Goal: Task Accomplishment & Management: Use online tool/utility

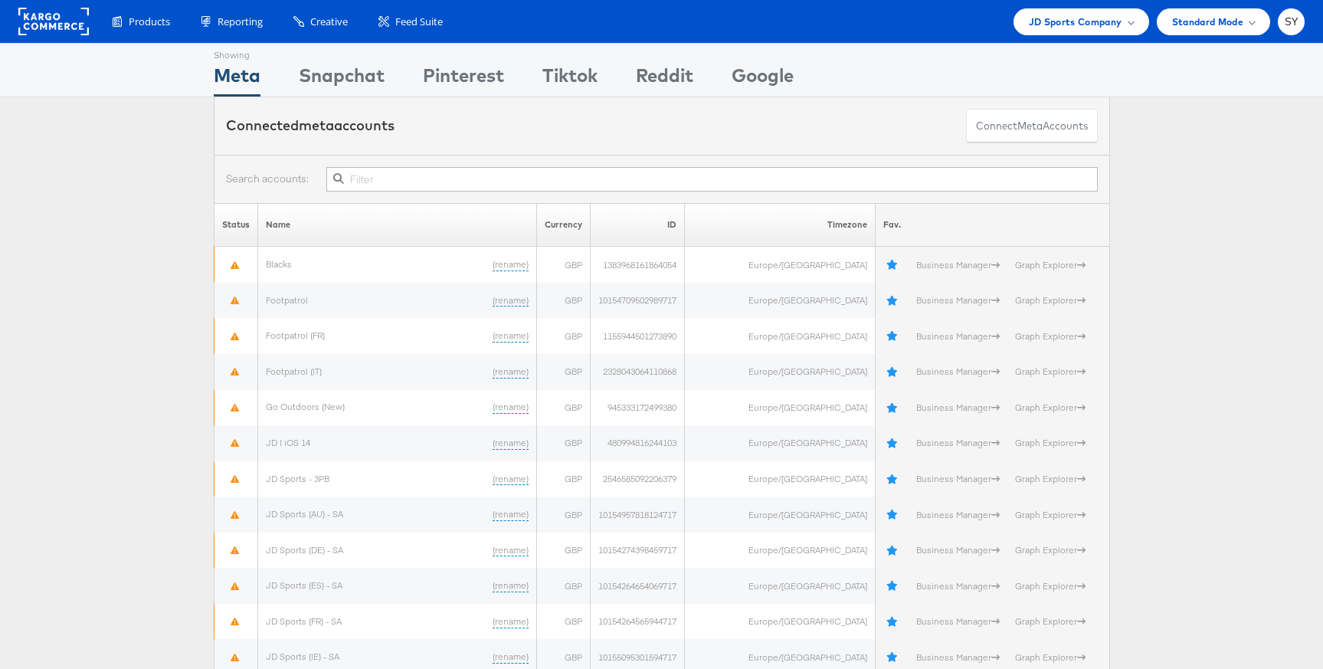
click at [1074, 36] on div "Products Product Catalogs Enhance Your Product Catalog, Map Them to Publishers,…" at bounding box center [661, 21] width 1323 height 43
click at [1075, 25] on span "JD Sports Company" at bounding box center [1075, 22] width 93 height 16
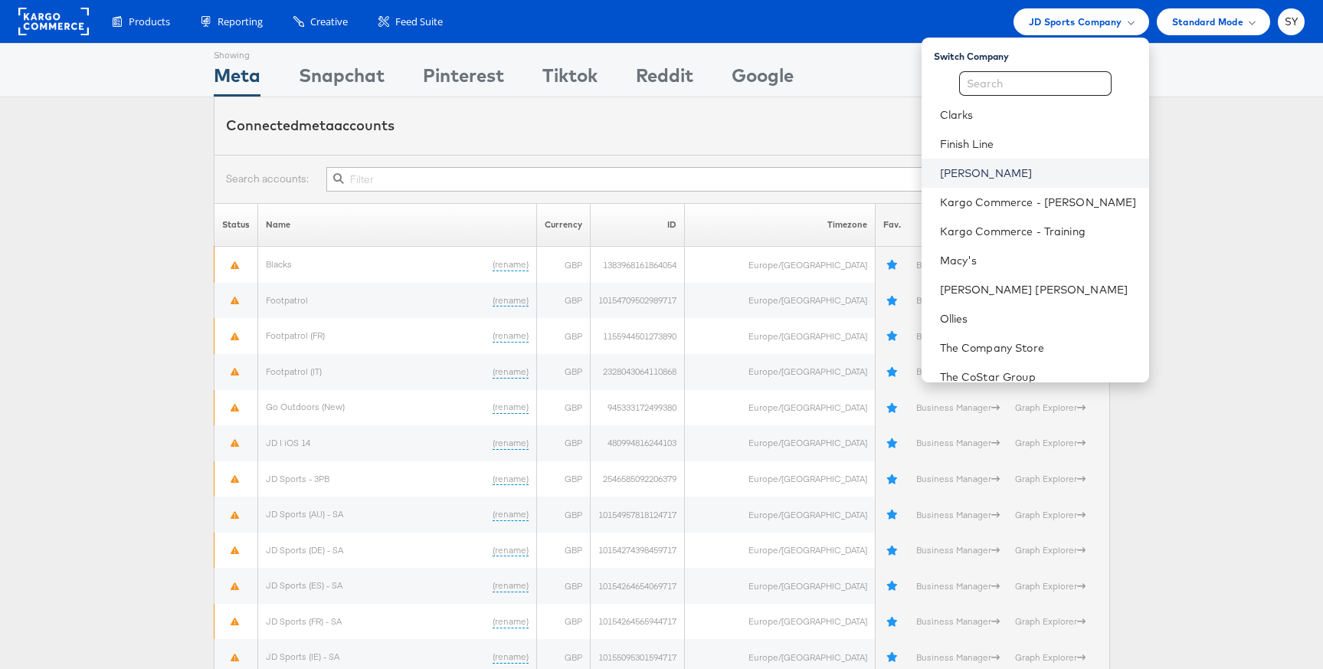
scroll to position [74, 0]
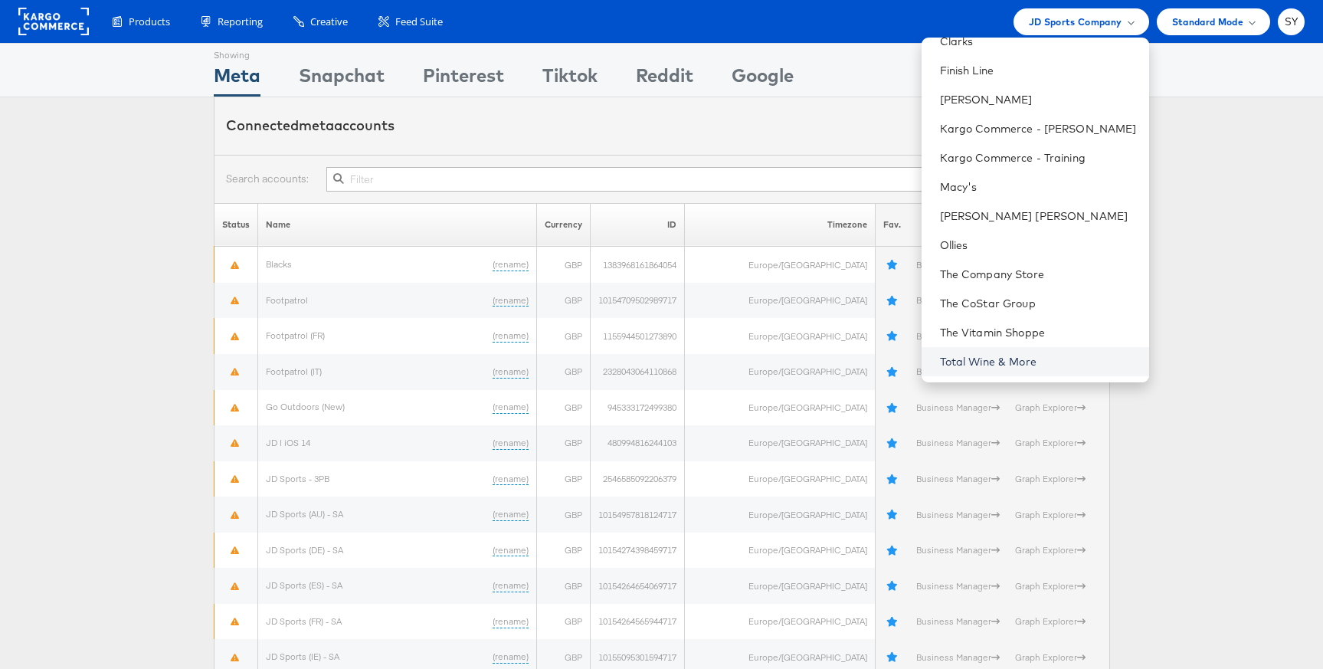
click at [1060, 358] on link "Total Wine & More" at bounding box center [1038, 361] width 197 height 15
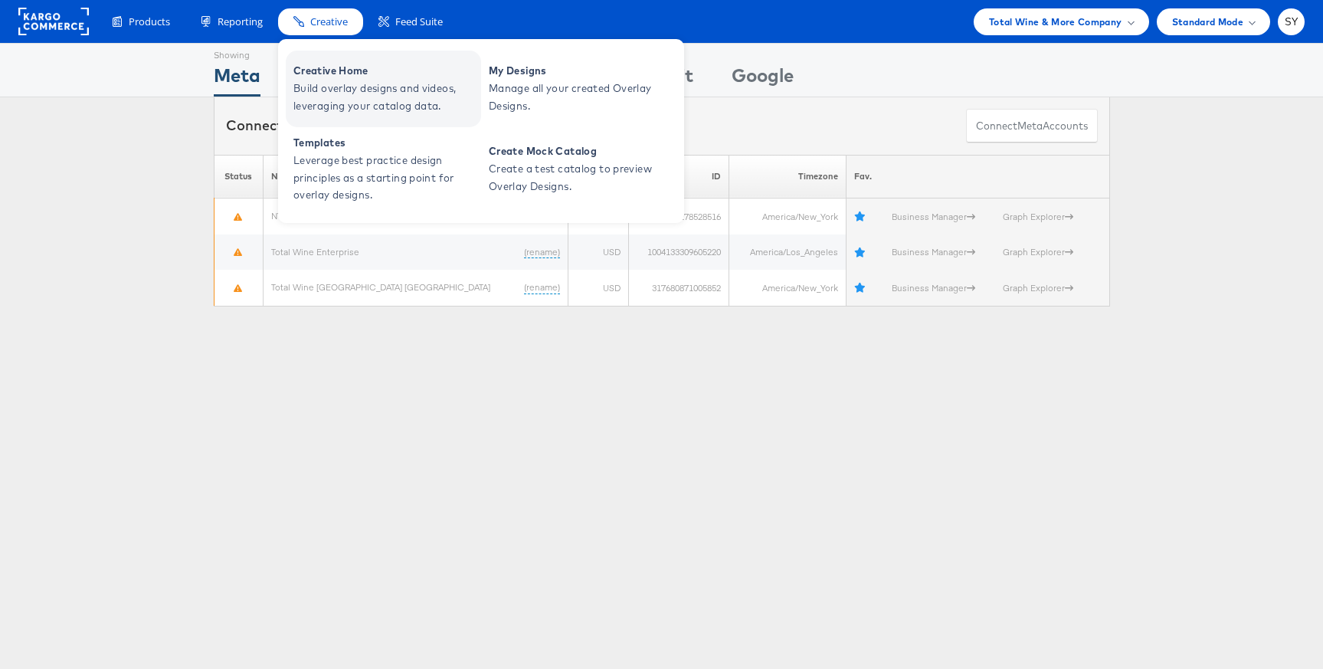
click at [335, 69] on span "Creative Home" at bounding box center [385, 71] width 184 height 18
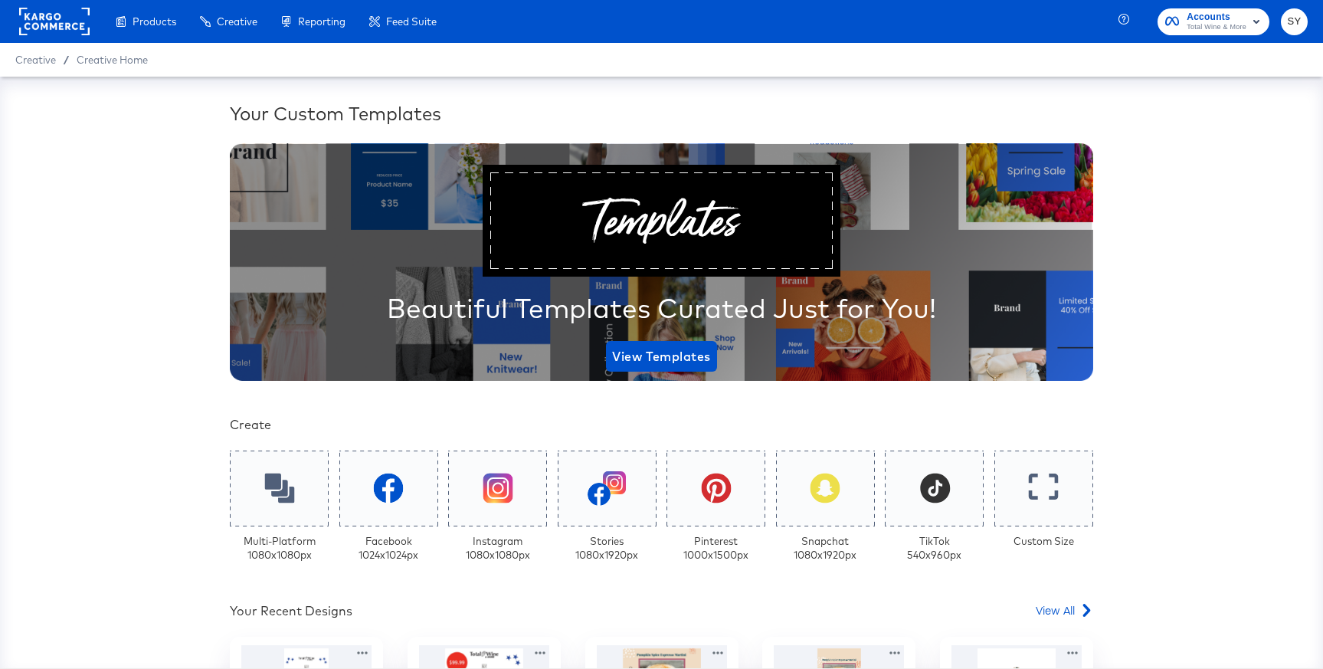
scroll to position [288, 0]
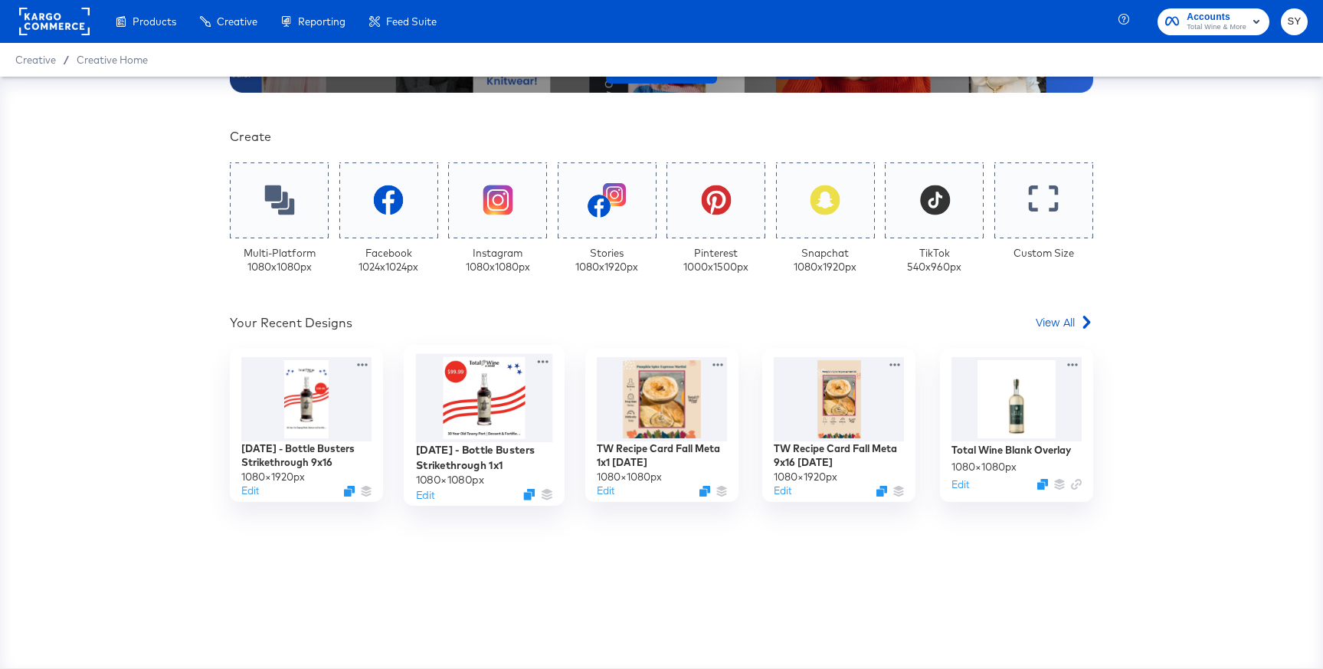
click at [479, 417] on div at bounding box center [484, 397] width 137 height 88
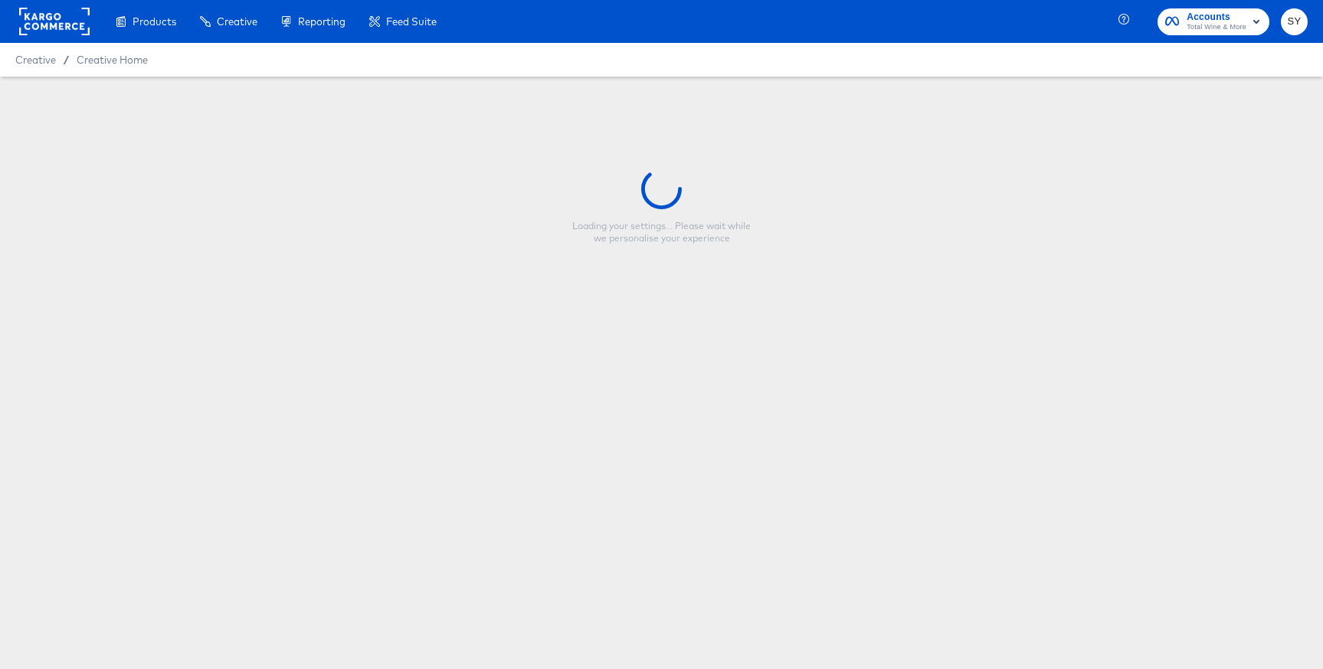
type input "Labor Day - Bottle Busters Strikethrough 1x1"
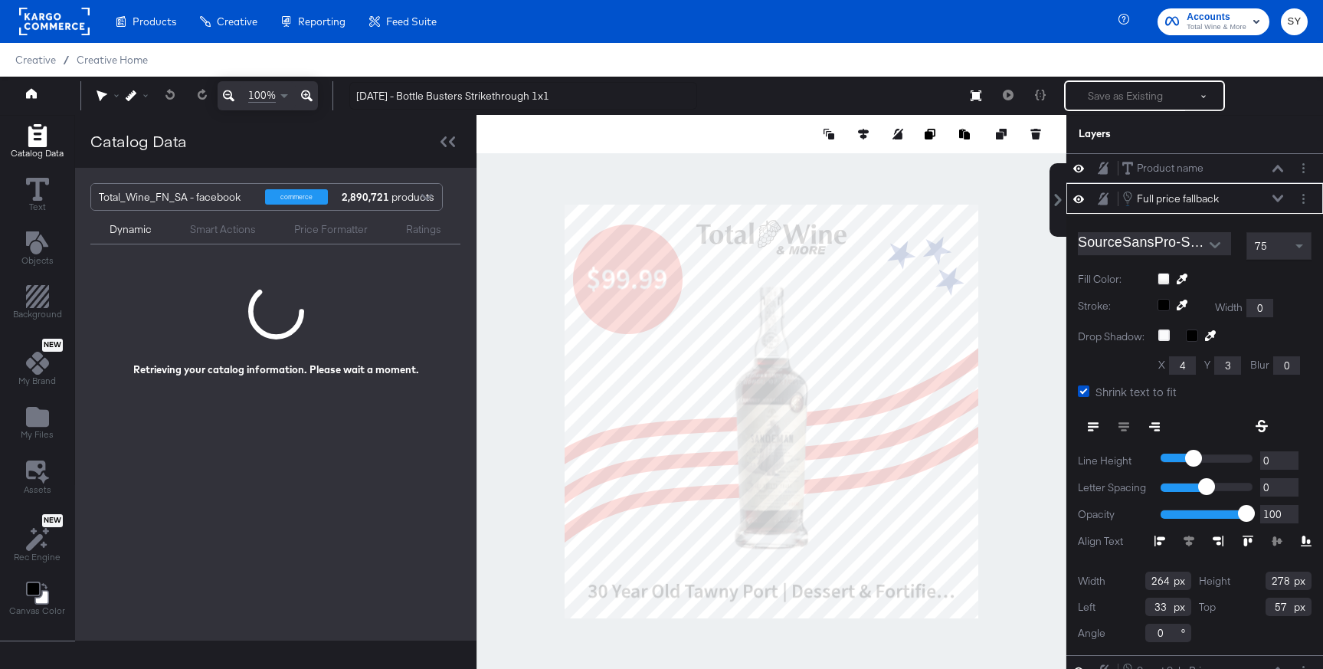
scroll to position [15, 0]
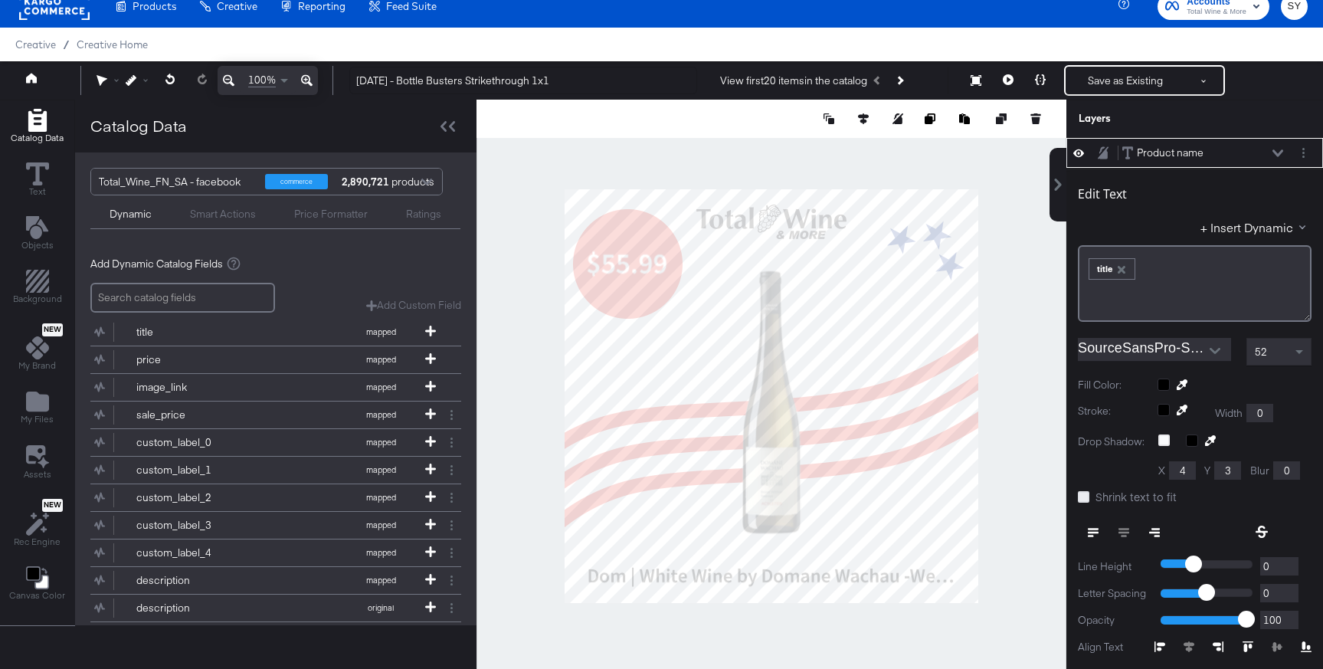
click at [1088, 500] on icon at bounding box center [1083, 496] width 11 height 11
click at [0, 0] on input "Shrink text to fit" at bounding box center [0, 0] width 0 height 0
click at [1013, 384] on div at bounding box center [771, 396] width 590 height 593
type input "1002"
click at [864, 119] on icon at bounding box center [863, 118] width 11 height 11
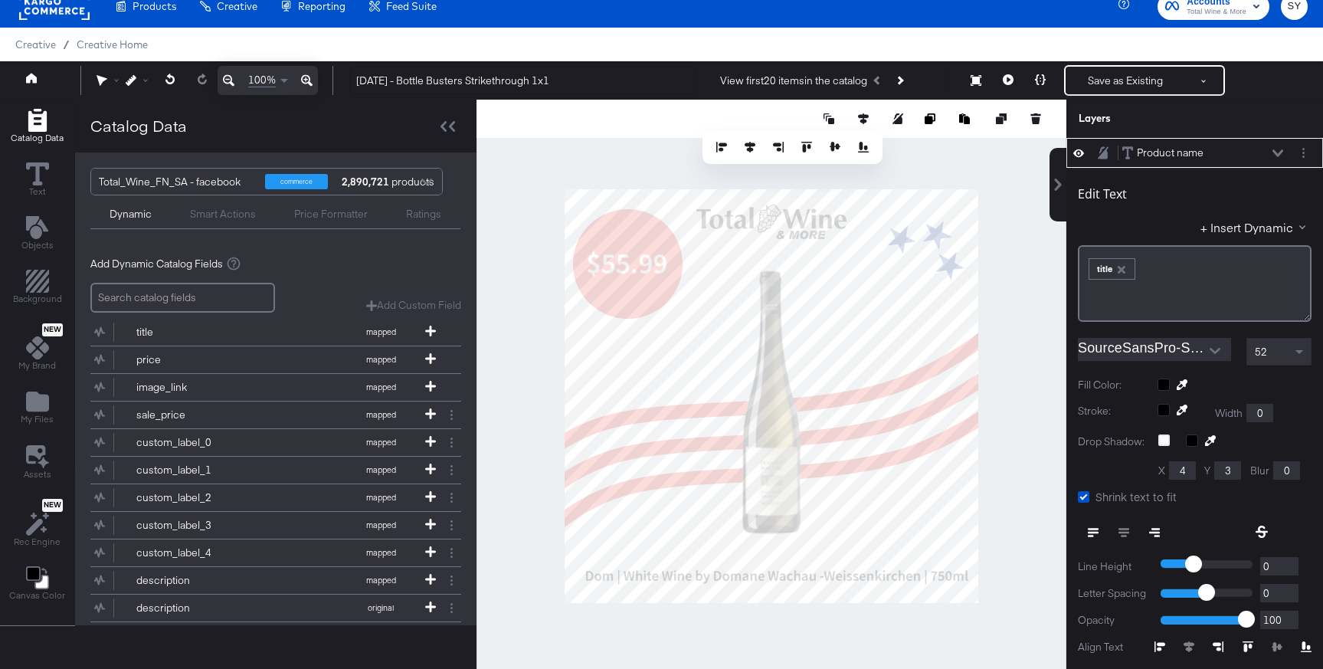
click at [760, 145] on div at bounding box center [792, 146] width 157 height 15
click at [751, 144] on icon at bounding box center [749, 147] width 11 height 11
type input "39"
click at [1000, 399] on div at bounding box center [771, 396] width 590 height 593
type input "33"
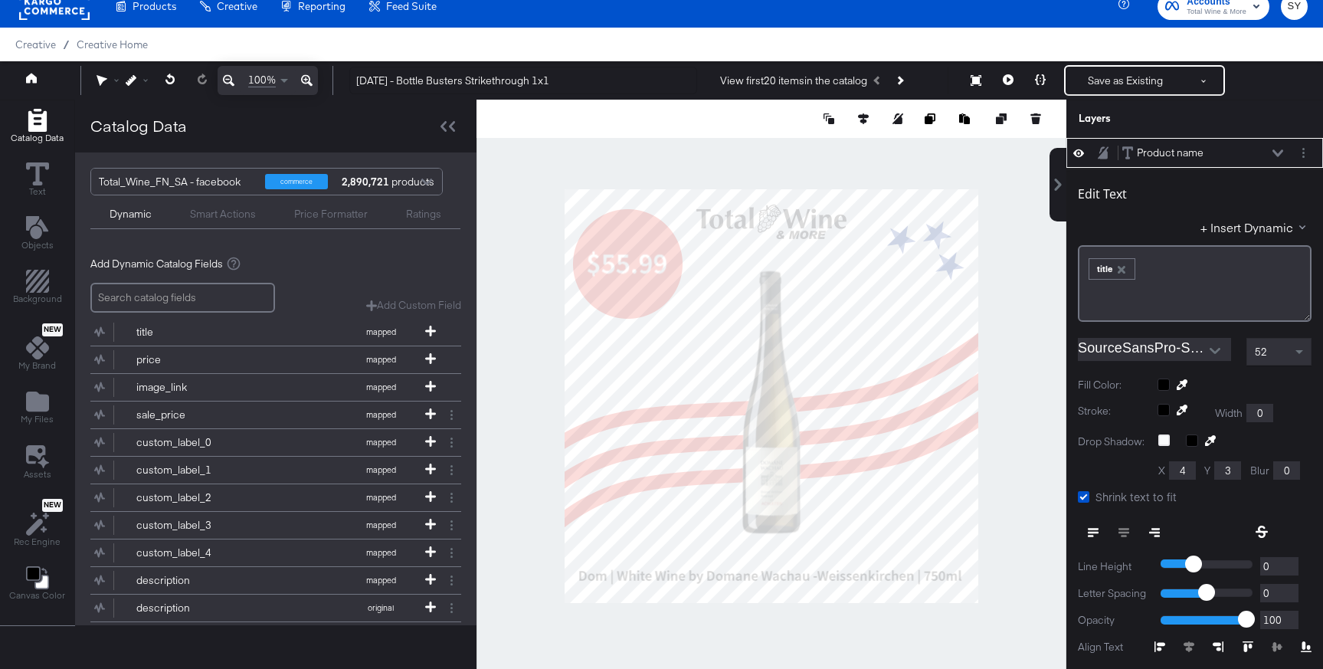
type input "924"
type input "128"
type input "728"
click at [712, 632] on div at bounding box center [771, 396] width 590 height 593
type input "232"
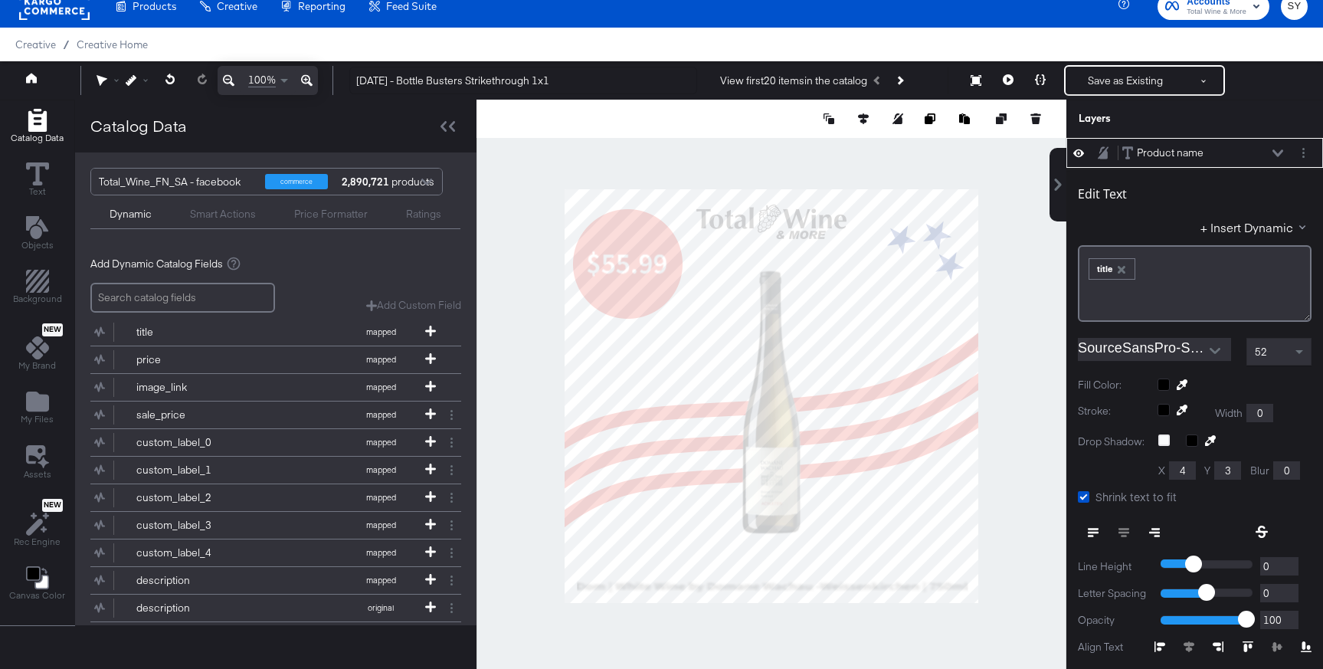
type input "1026"
type input "152"
type input "1004"
type input "138"
type input "926"
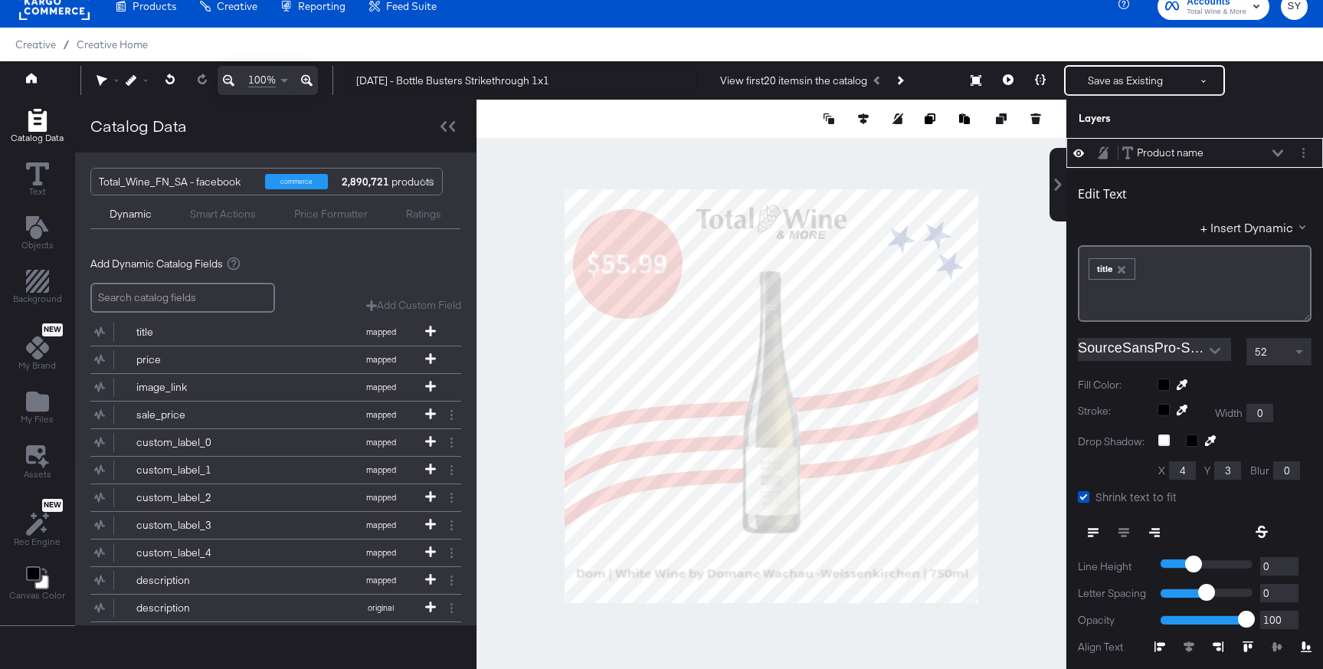
type input "114"
type input "950"
type input "1059"
type input "0"
type input "954"
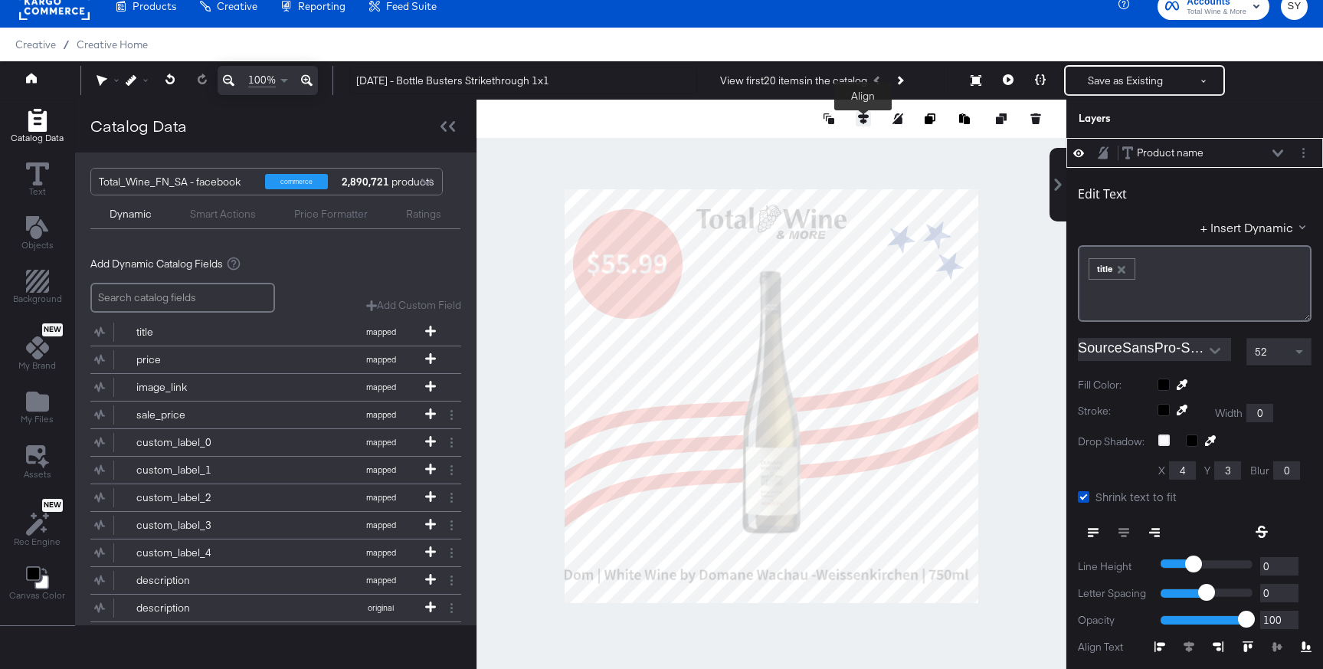
click at [859, 118] on icon at bounding box center [863, 118] width 11 height 11
click at [753, 142] on icon at bounding box center [749, 147] width 11 height 11
type input "11"
click at [1026, 562] on div at bounding box center [771, 396] width 590 height 593
type input "1037"
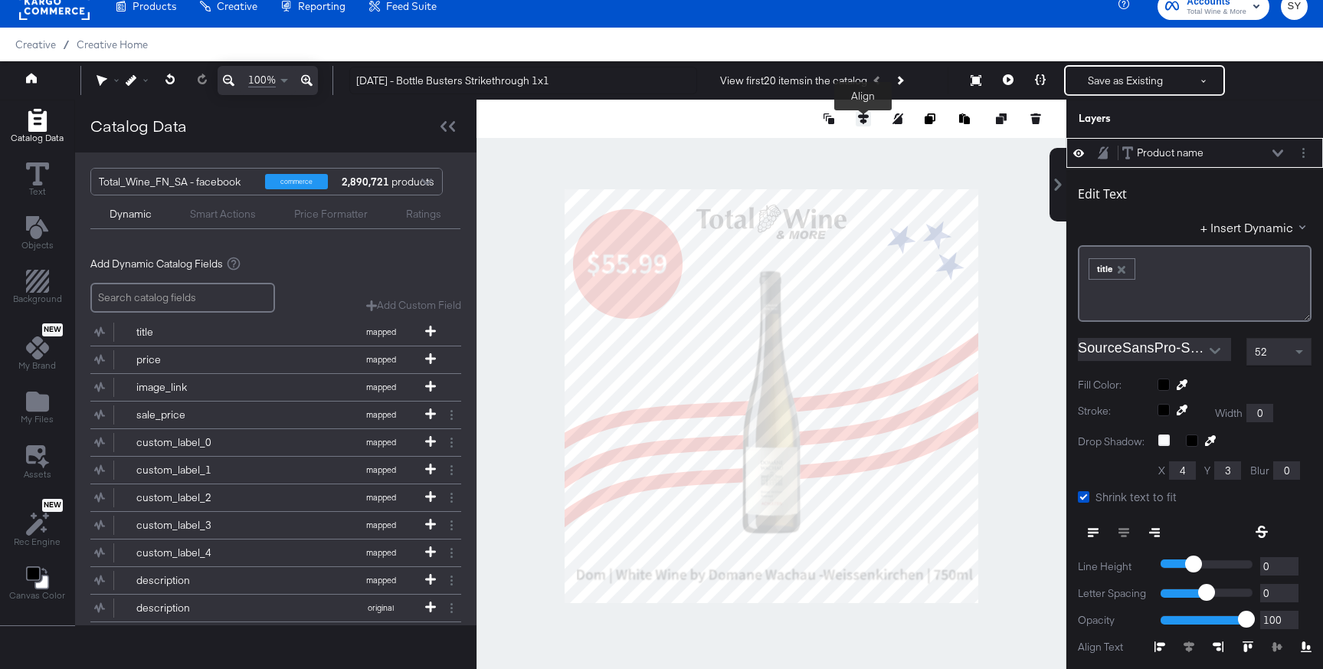
click at [864, 119] on icon at bounding box center [863, 118] width 11 height 11
click at [748, 146] on icon at bounding box center [749, 147] width 11 height 11
type input "22"
click at [1042, 516] on div at bounding box center [771, 396] width 590 height 593
type input "957"
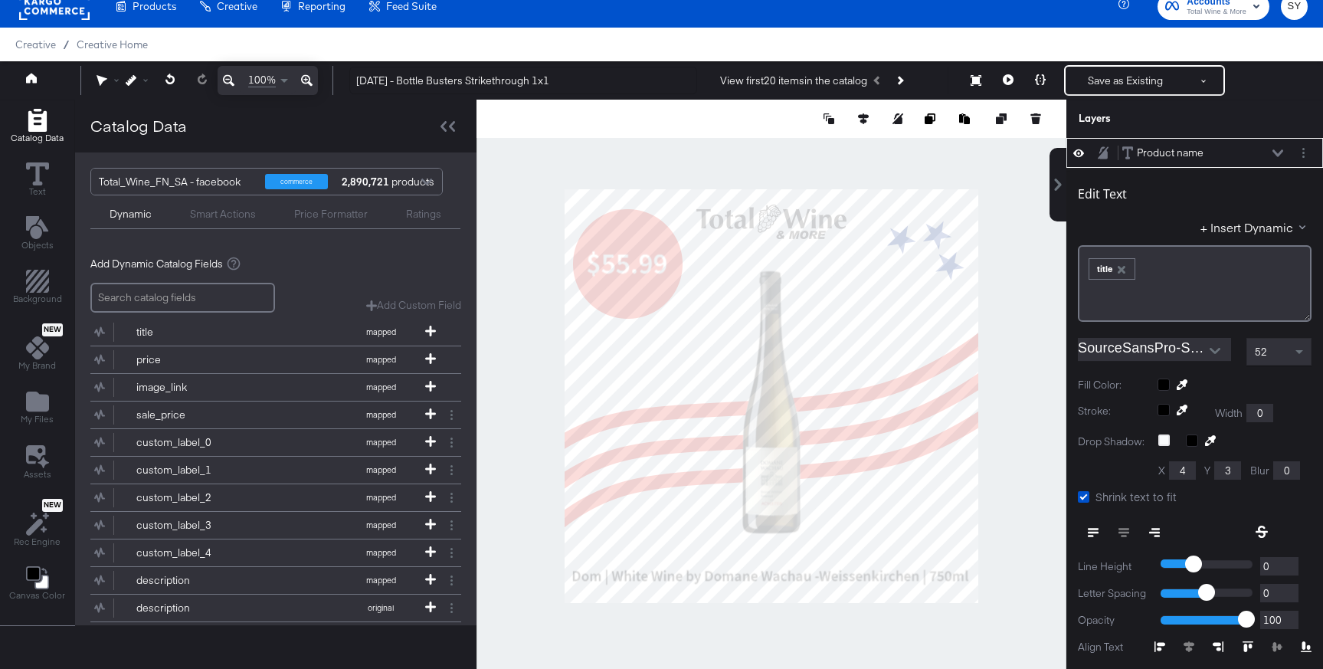
click at [1019, 566] on div at bounding box center [771, 396] width 590 height 593
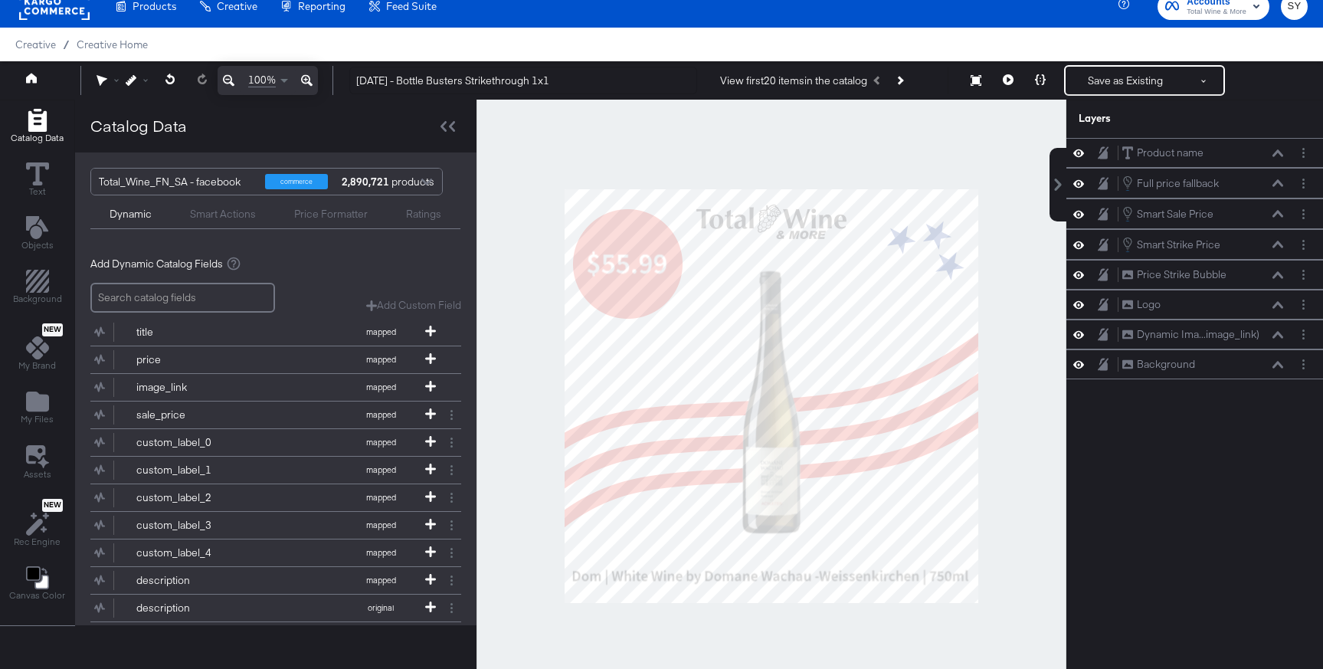
click at [1047, 469] on div at bounding box center [771, 396] width 590 height 593
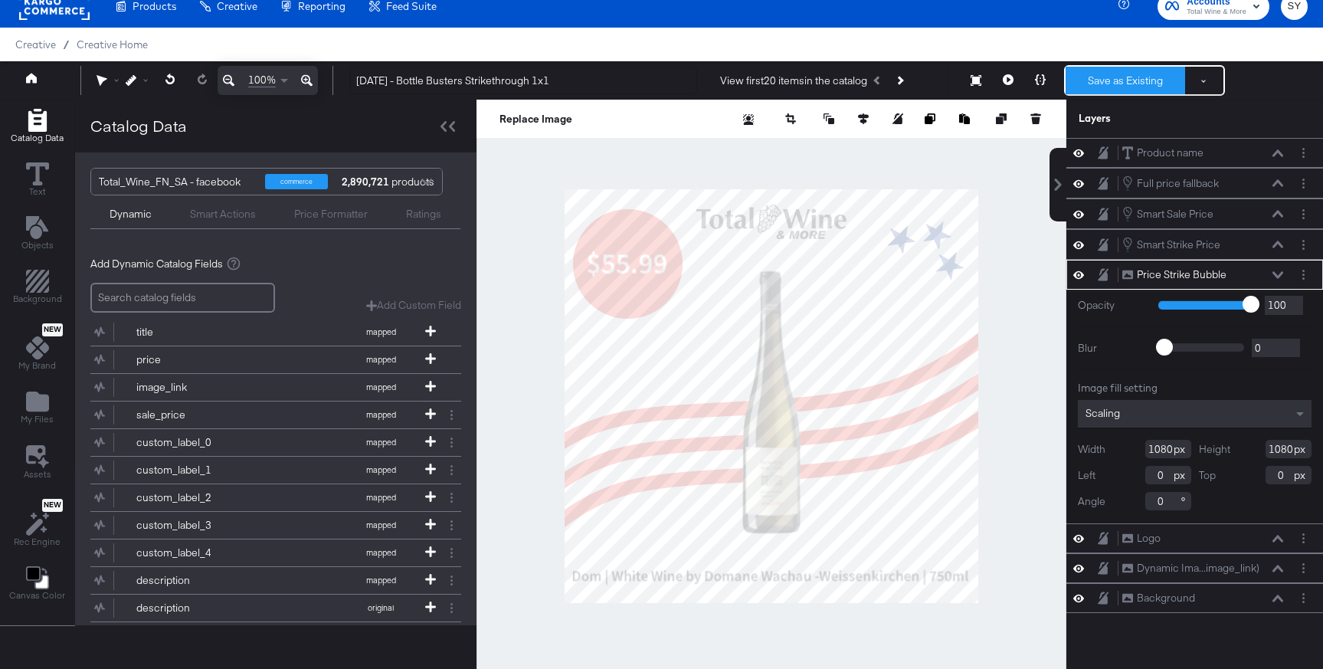
click at [1125, 85] on button "Save as Existing" at bounding box center [1124, 81] width 119 height 28
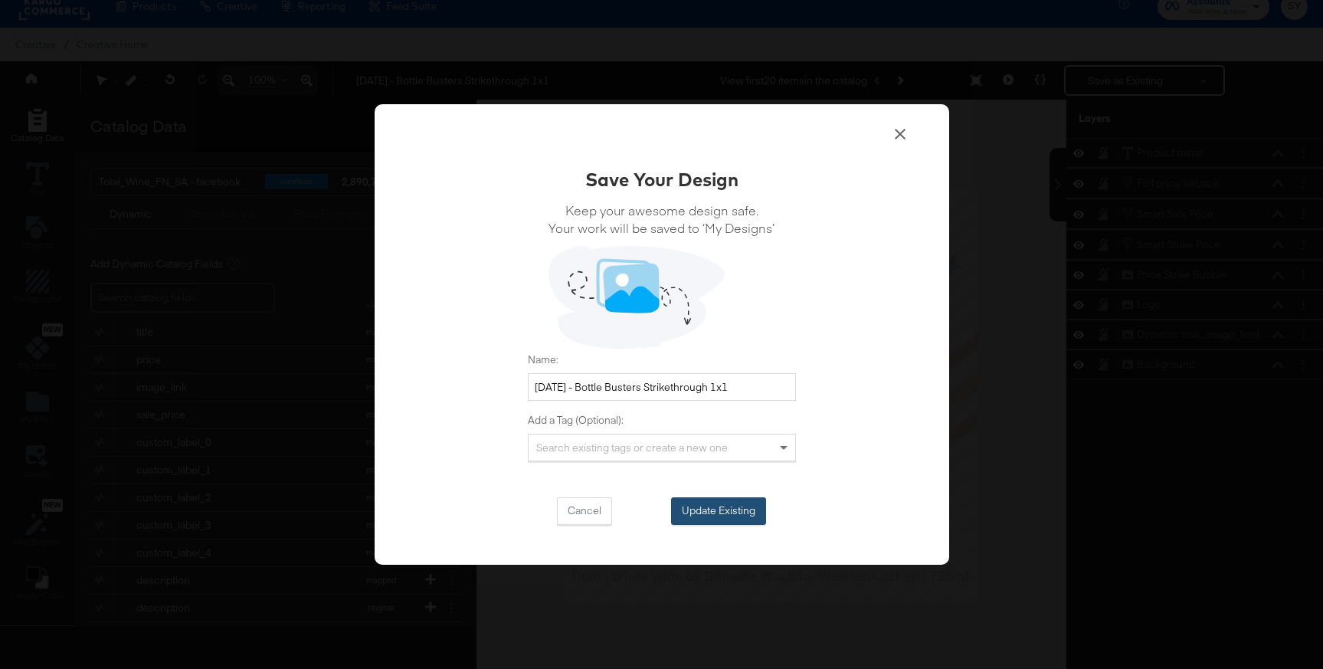
click at [732, 507] on button "Update Existing" at bounding box center [718, 511] width 95 height 28
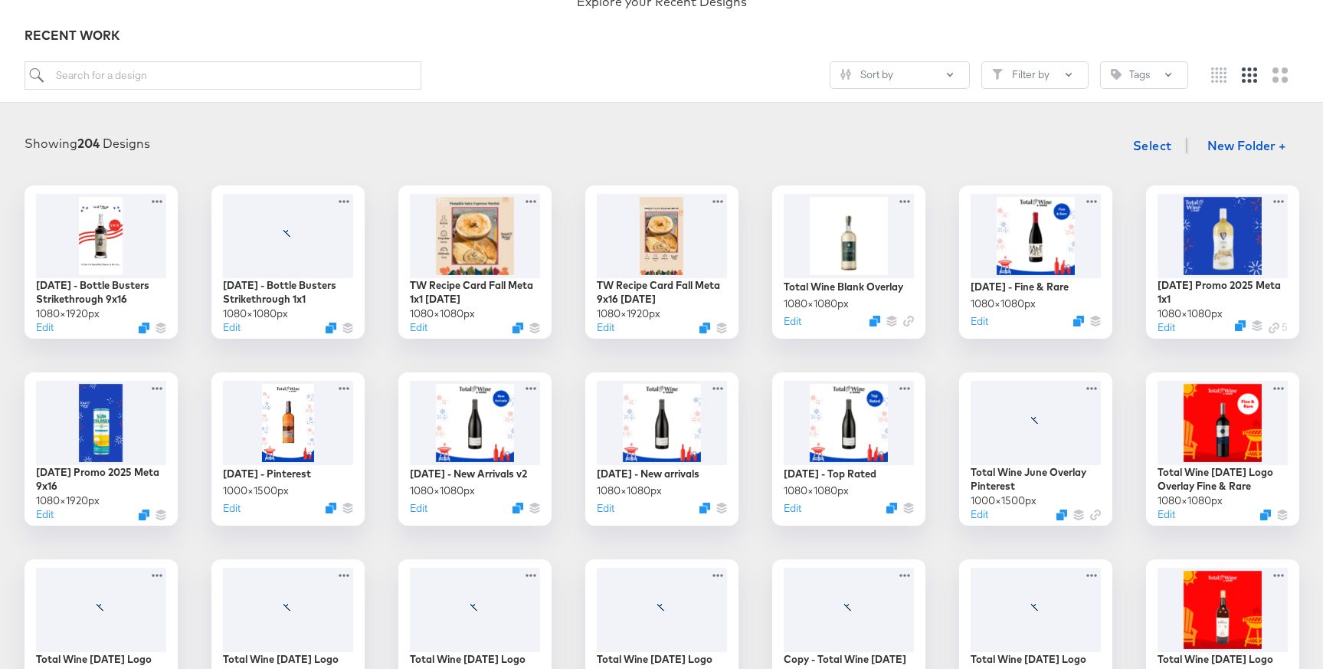
scroll to position [154, 0]
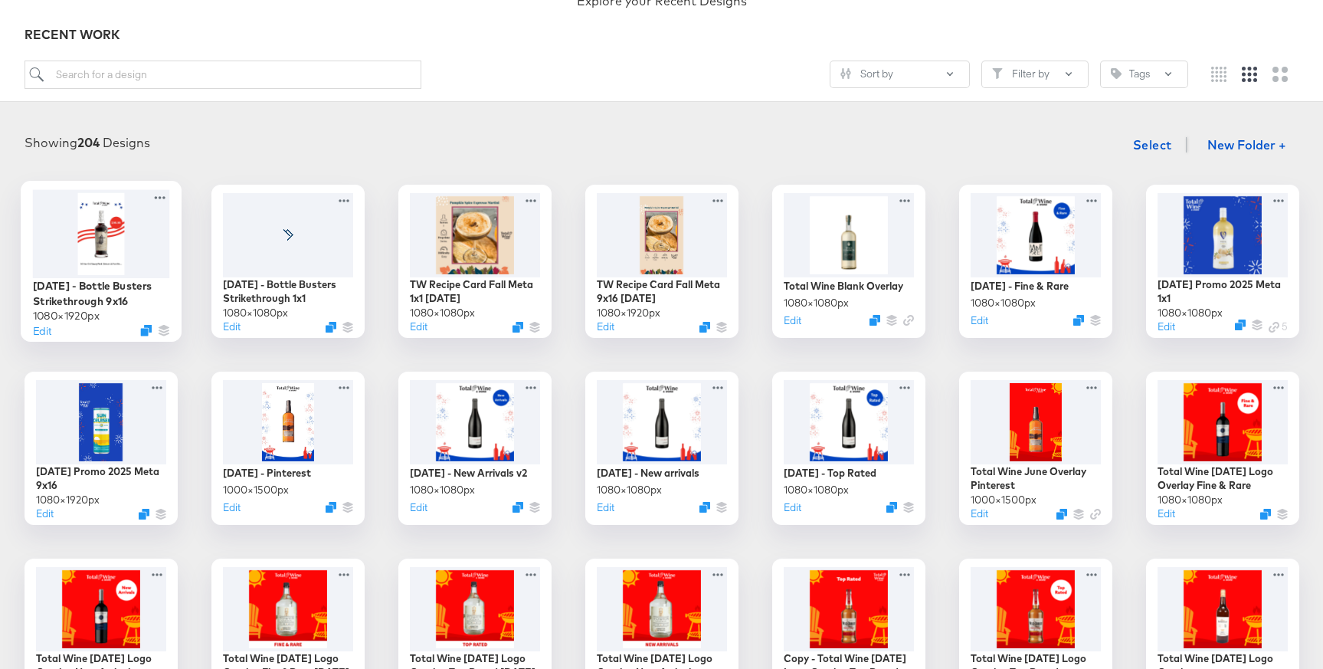
click at [70, 271] on div at bounding box center [100, 233] width 137 height 88
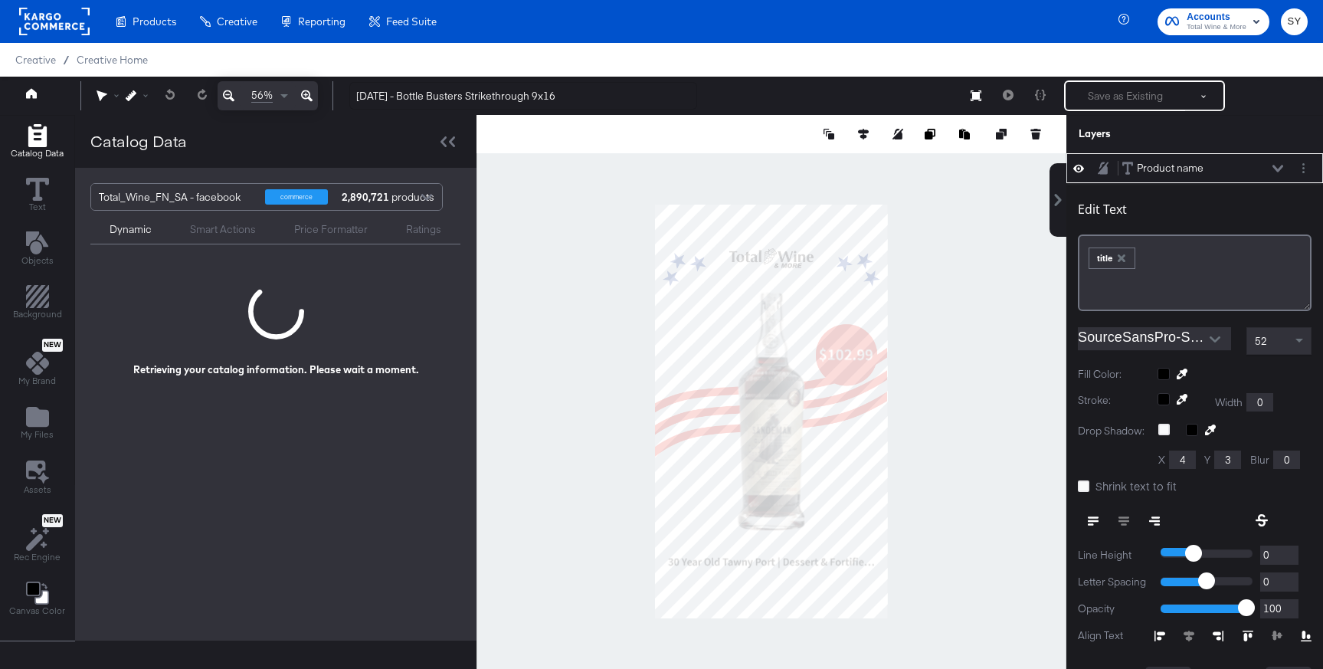
scroll to position [15, 0]
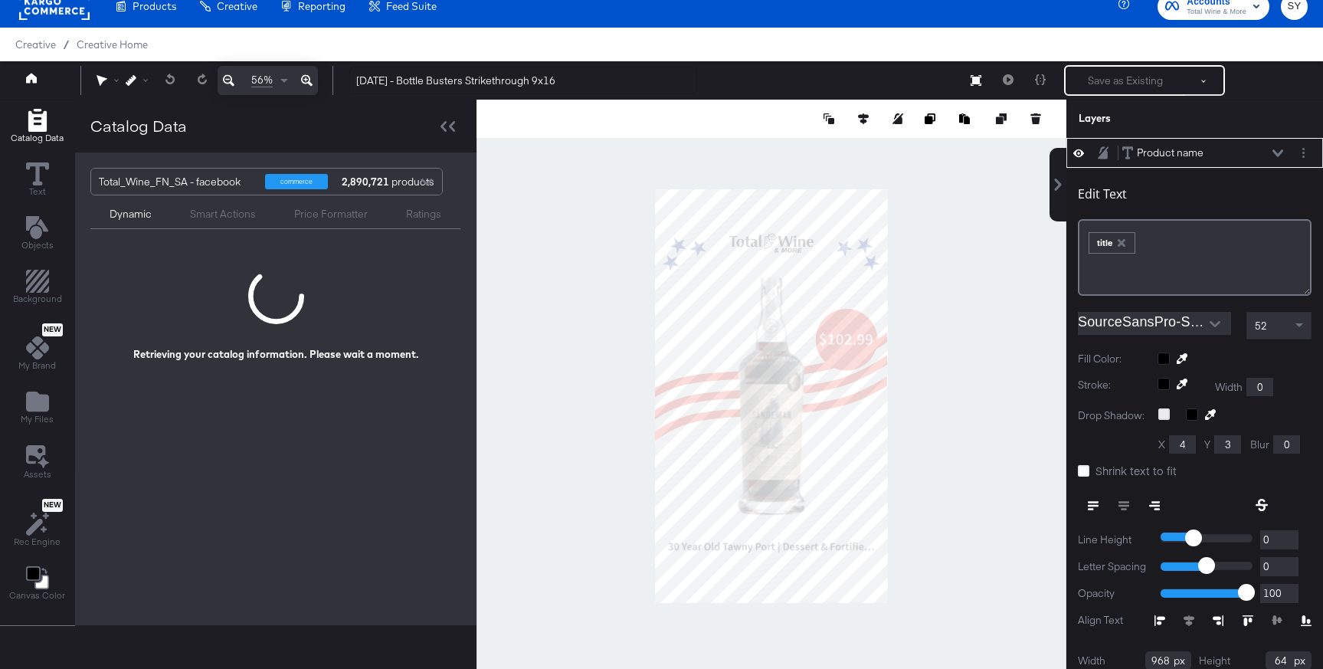
click at [1163, 416] on icon at bounding box center [1163, 413] width 11 height 11
click at [0, 0] on input "checkbox" at bounding box center [0, 0] width 0 height 0
click at [1163, 416] on icon at bounding box center [1163, 413] width 11 height 11
click at [0, 0] on input "checkbox" at bounding box center [0, 0] width 0 height 0
click at [1111, 475] on span "Shrink text to fit" at bounding box center [1135, 470] width 81 height 15
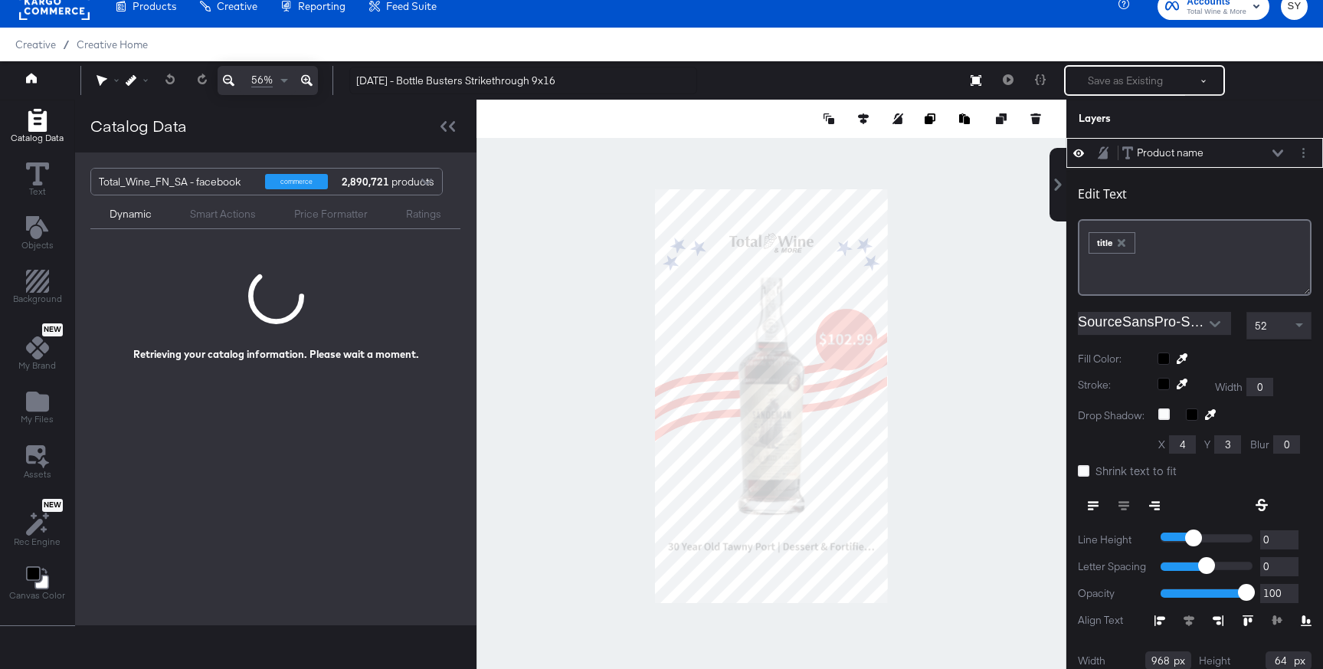
click at [0, 0] on input "Shrink text to fit" at bounding box center [0, 0] width 0 height 0
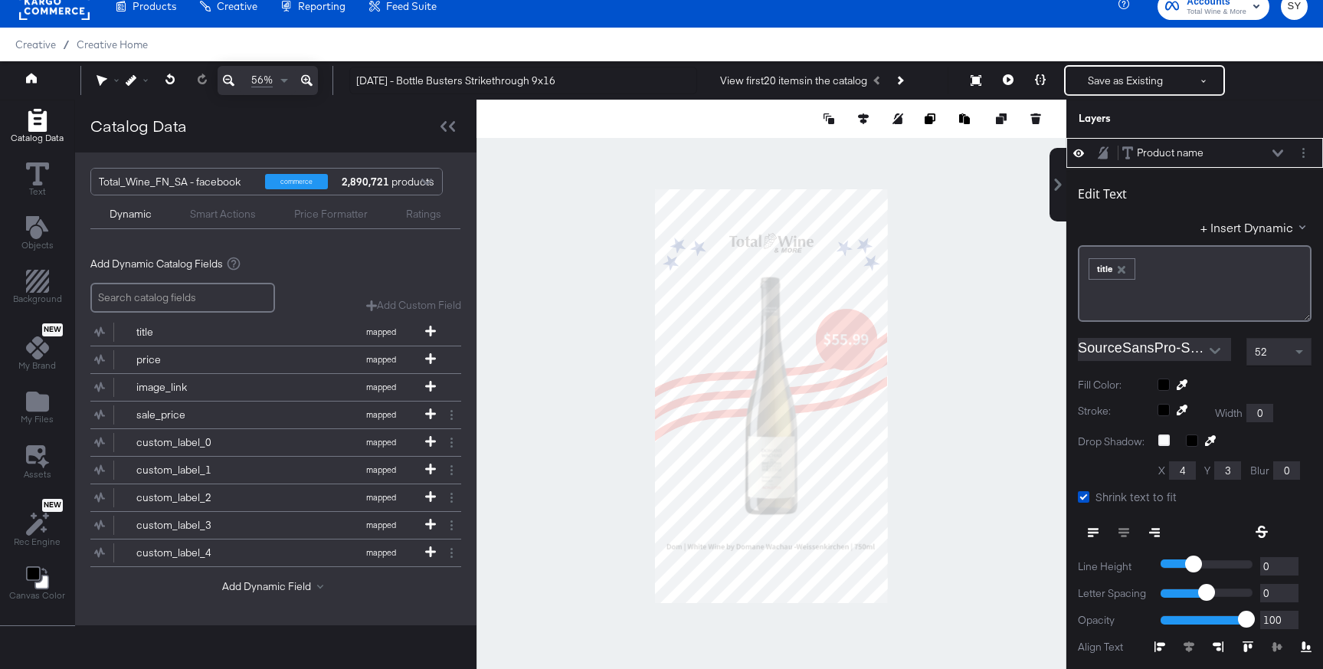
click at [942, 445] on div at bounding box center [771, 396] width 590 height 593
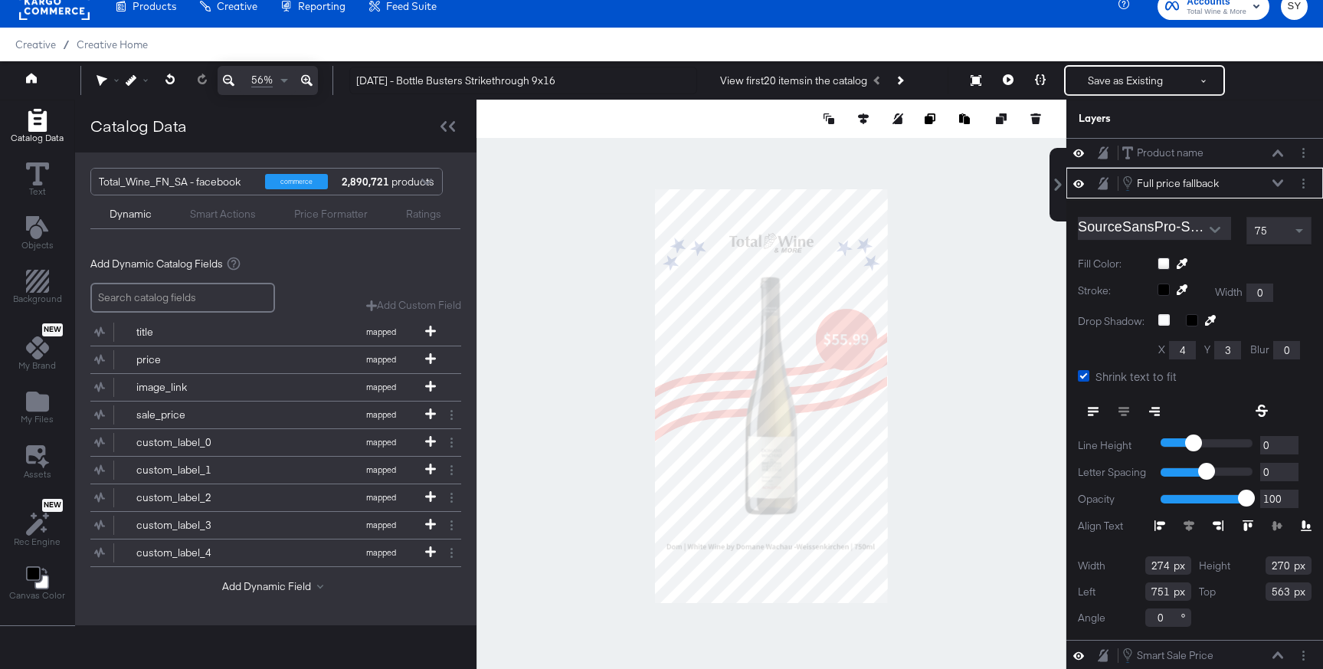
click at [955, 395] on div at bounding box center [771, 396] width 590 height 593
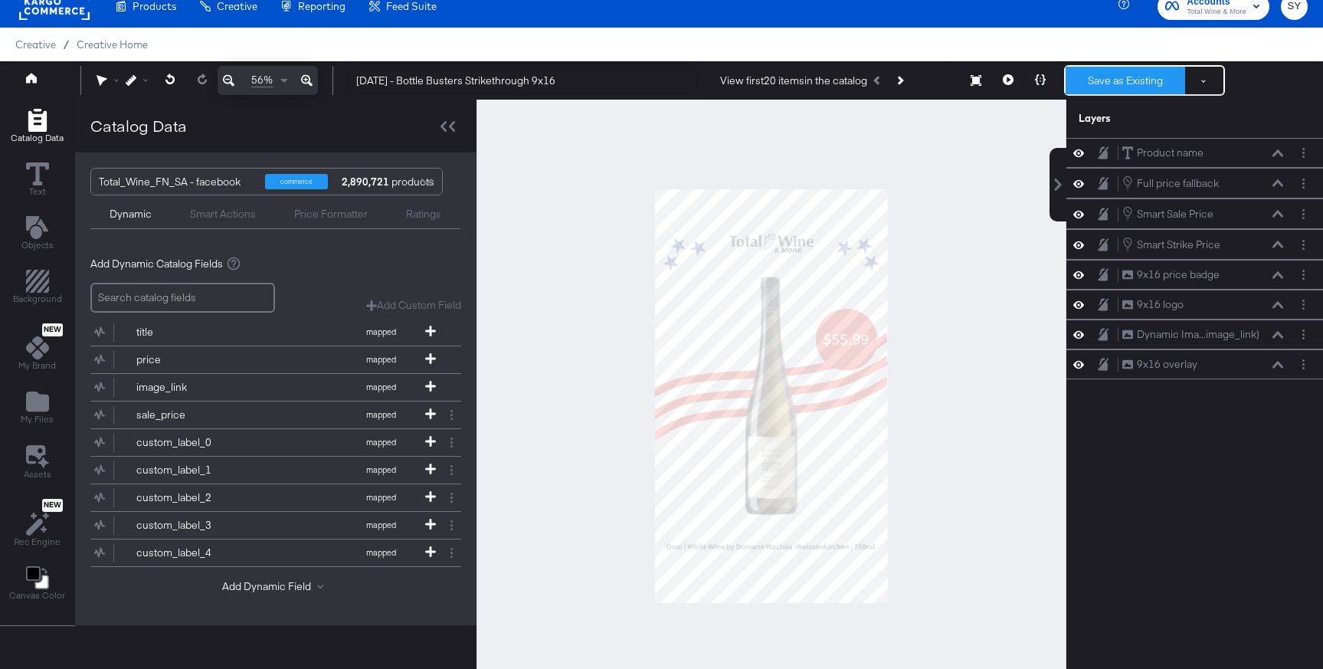
click at [1104, 83] on button "Save as Existing" at bounding box center [1124, 81] width 119 height 28
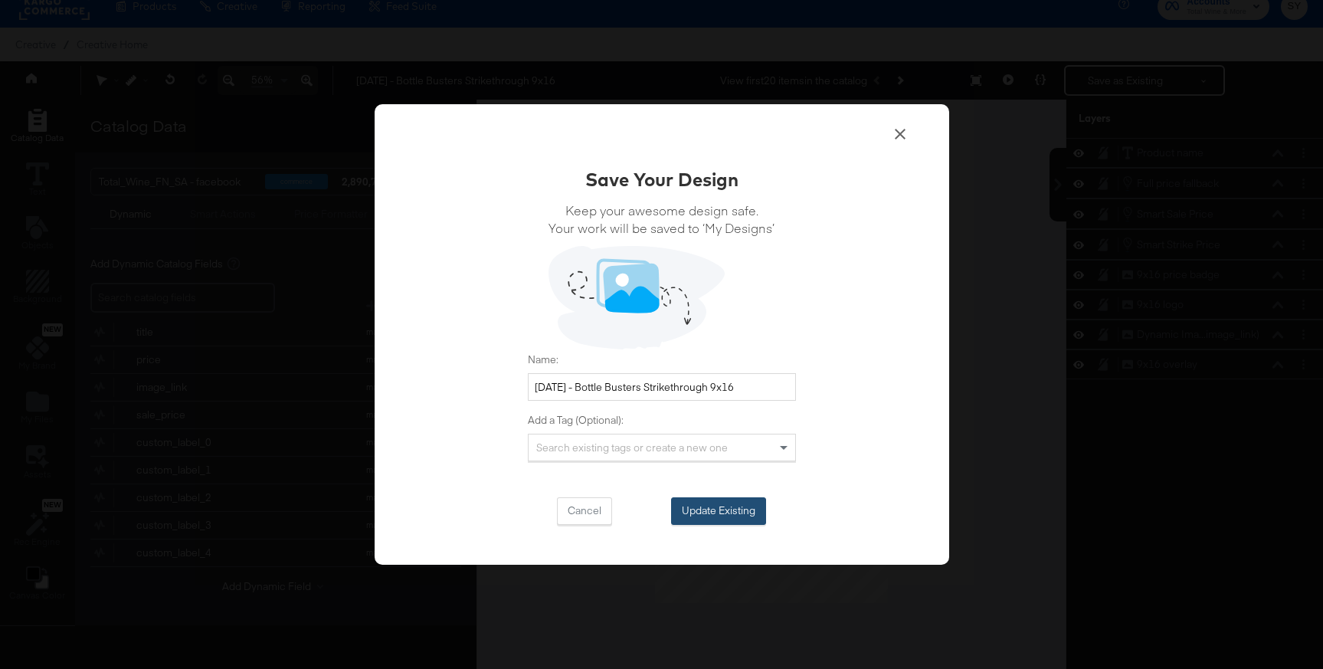
click at [729, 498] on button "Update Existing" at bounding box center [718, 511] width 95 height 28
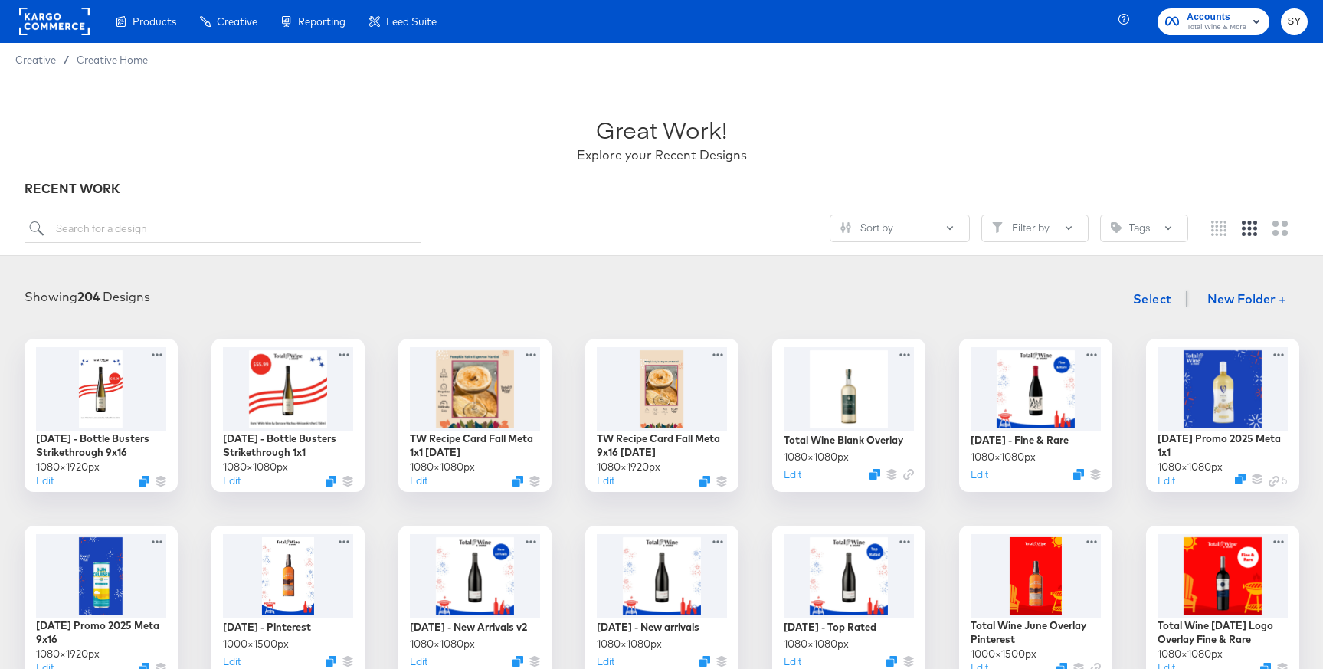
click at [754, 263] on article "Great Work! Explore your Recent Designs RECENT WORK Sort by Filter by Tags Show…" at bounding box center [661, 601] width 1323 height 1049
